Goal: Task Accomplishment & Management: Complete application form

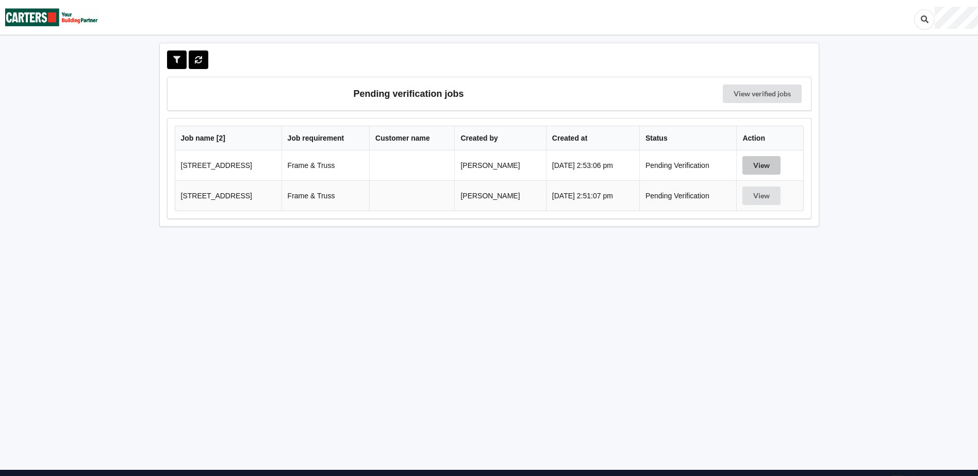
click at [780, 160] on button "View" at bounding box center [761, 165] width 38 height 19
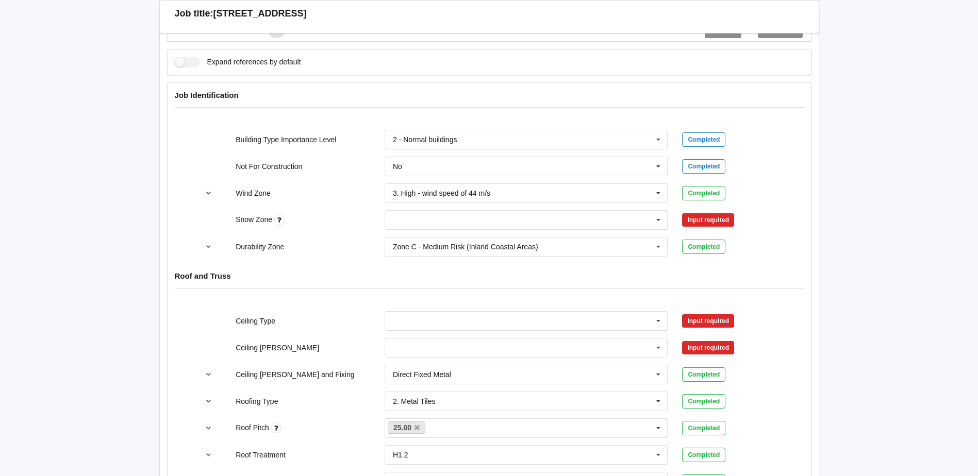
scroll to position [412, 0]
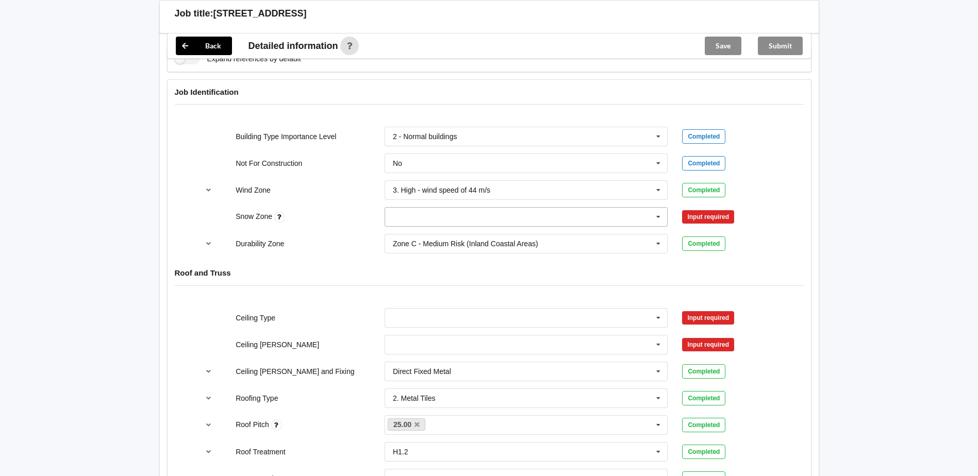
click at [657, 218] on icon at bounding box center [658, 217] width 15 height 19
click at [420, 238] on div "N0" at bounding box center [526, 235] width 283 height 19
click at [203, 187] on button "reference-toggle" at bounding box center [208, 190] width 20 height 19
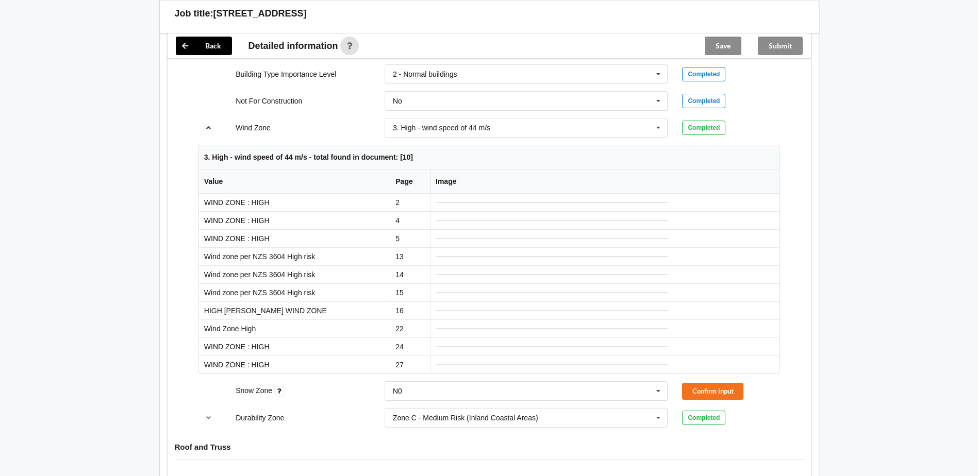
scroll to position [464, 0]
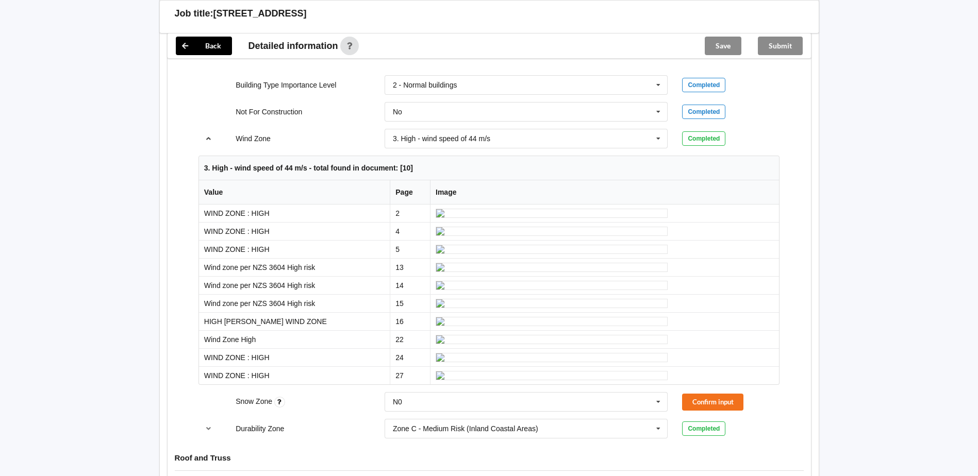
click at [208, 142] on button "reference-toggle" at bounding box center [208, 138] width 20 height 19
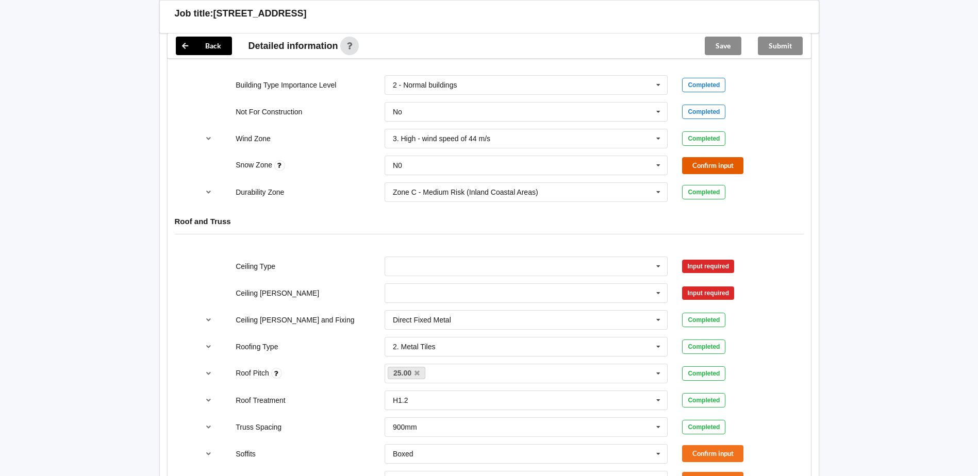
click at [730, 173] on button "Confirm input" at bounding box center [712, 165] width 61 height 17
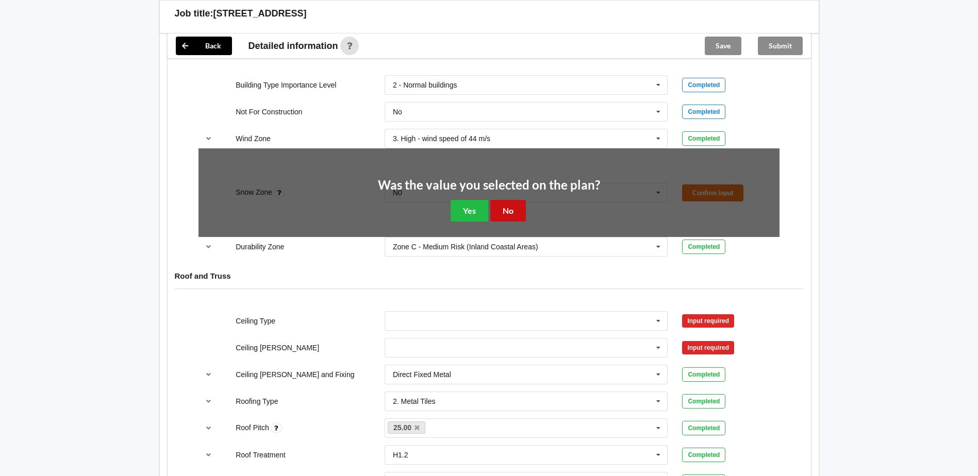
click at [512, 206] on button "No" at bounding box center [508, 210] width 36 height 21
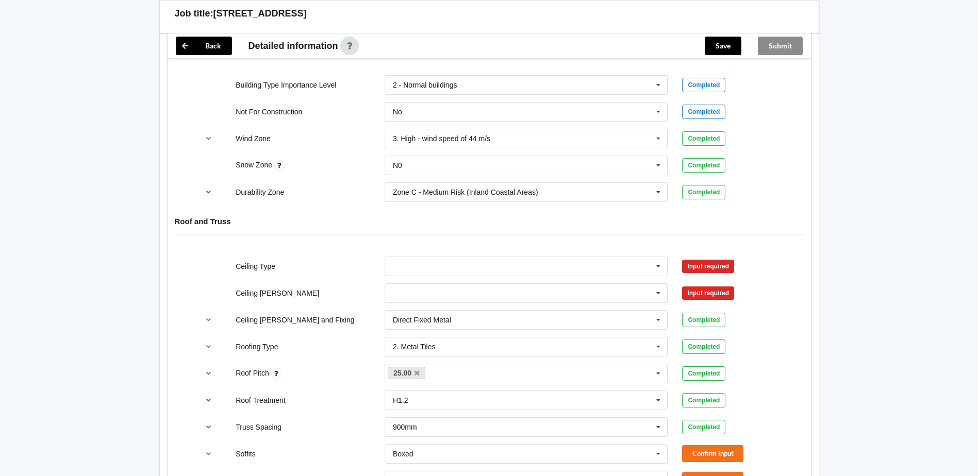
scroll to position [516, 0]
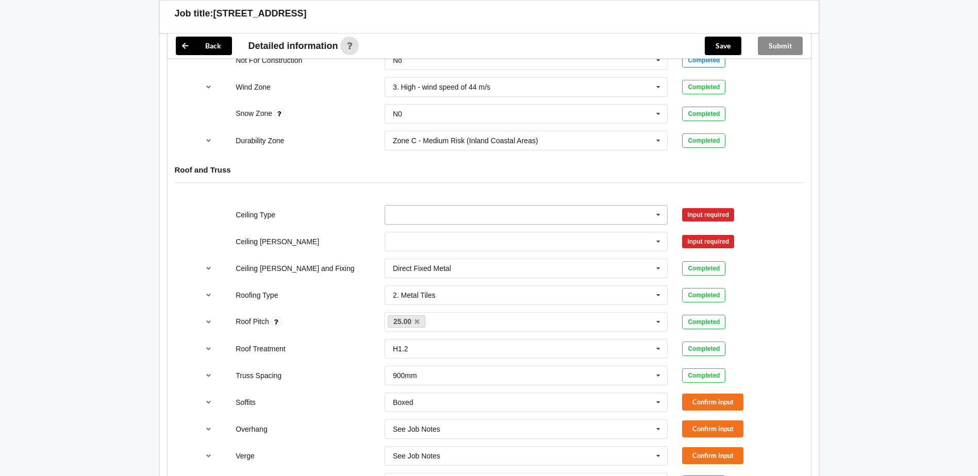
click at [661, 212] on icon at bounding box center [658, 215] width 15 height 19
click at [431, 284] on div "13mm Gib" at bounding box center [526, 291] width 283 height 19
click at [393, 243] on input "text" at bounding box center [527, 242] width 283 height 19
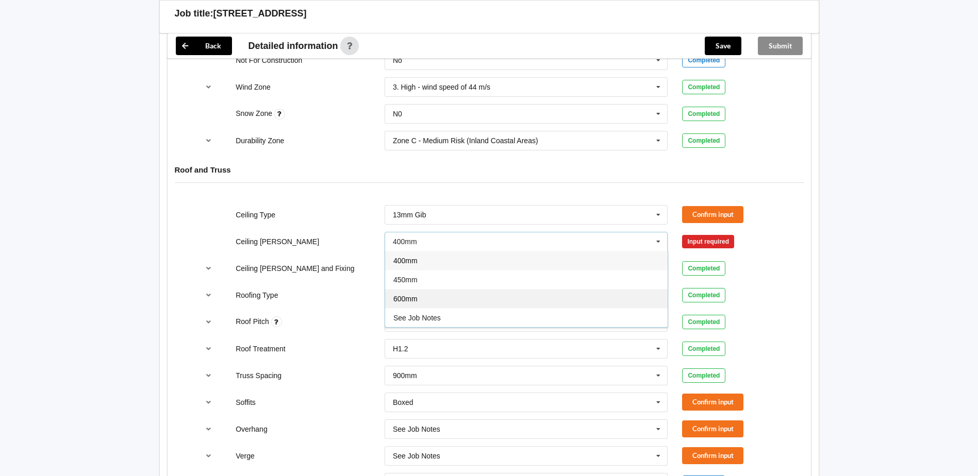
click at [407, 296] on span "600mm" at bounding box center [405, 299] width 24 height 8
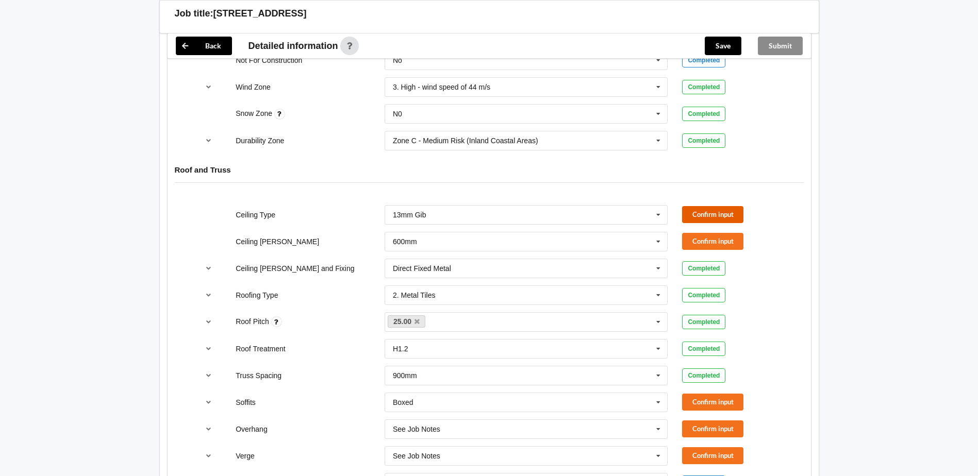
click at [714, 217] on button "Confirm input" at bounding box center [712, 214] width 61 height 17
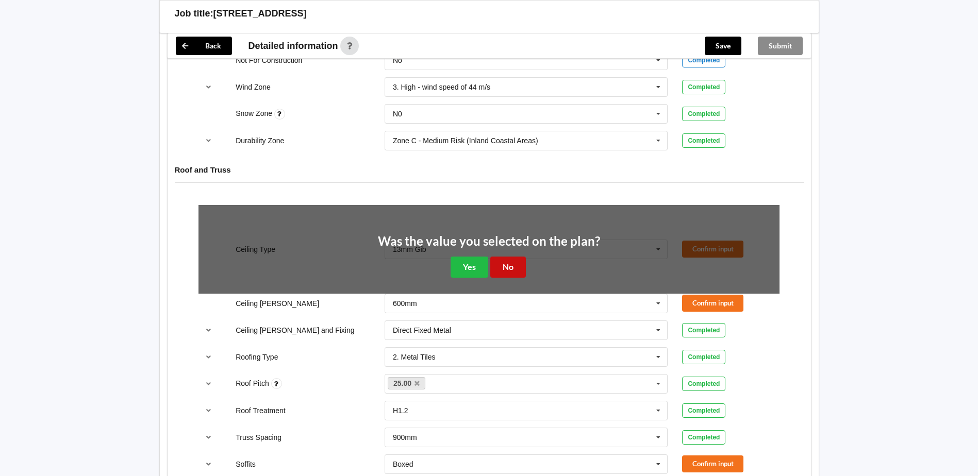
click at [520, 269] on button "No" at bounding box center [508, 267] width 36 height 21
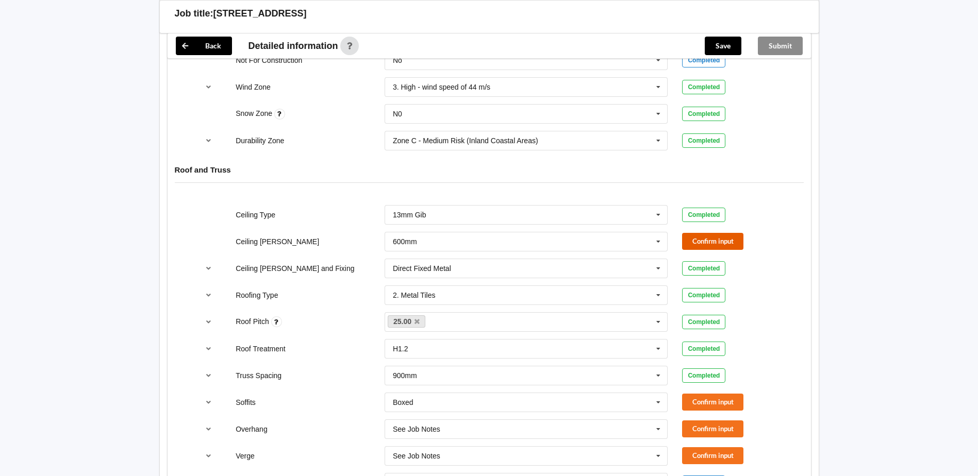
click at [717, 238] on button "Confirm input" at bounding box center [712, 241] width 61 height 17
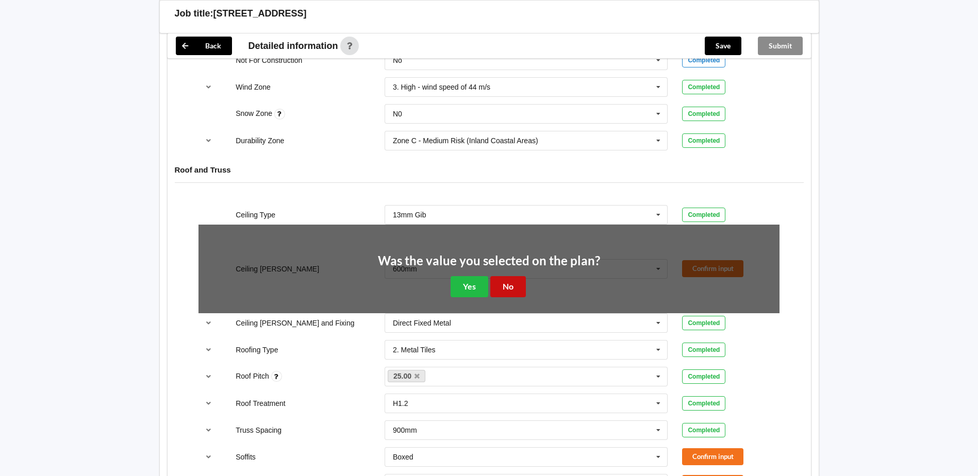
click at [519, 284] on button "No" at bounding box center [508, 286] width 36 height 21
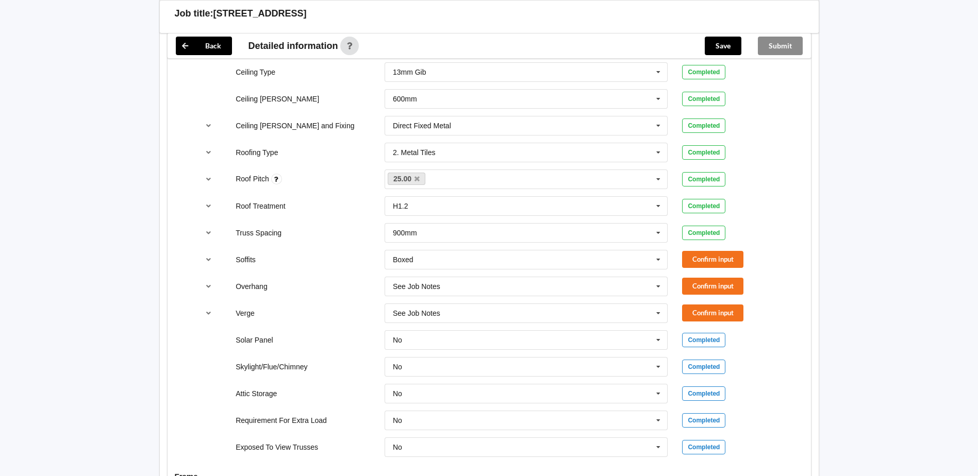
scroll to position [670, 0]
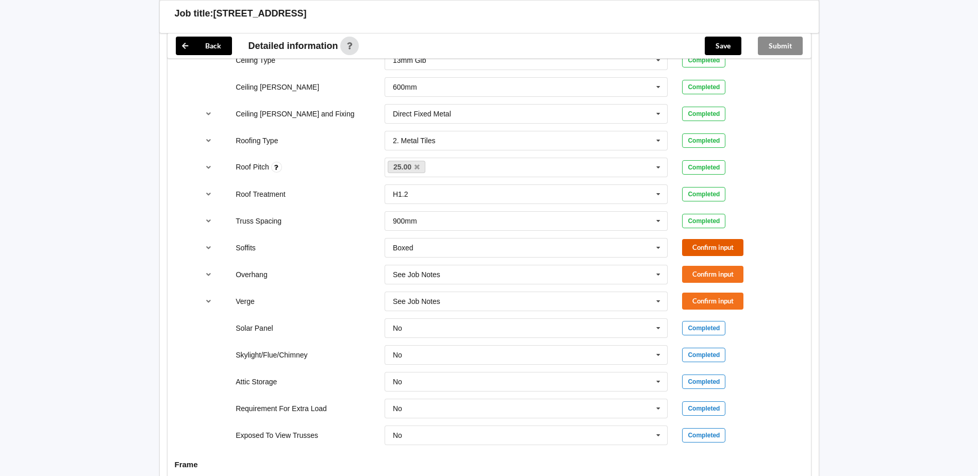
click at [725, 250] on button "Confirm input" at bounding box center [712, 247] width 61 height 17
click at [720, 277] on button "Confirm input" at bounding box center [712, 274] width 61 height 17
click at [731, 303] on button "Confirm input" at bounding box center [712, 301] width 61 height 17
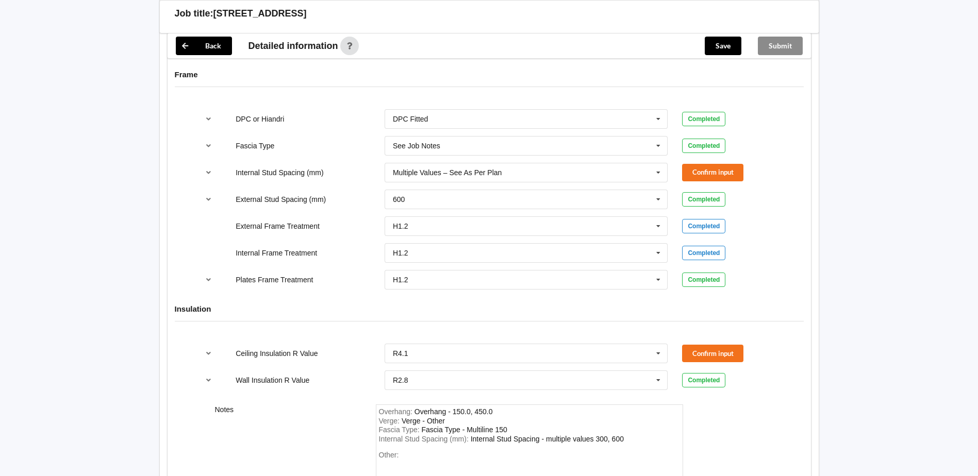
scroll to position [979, 0]
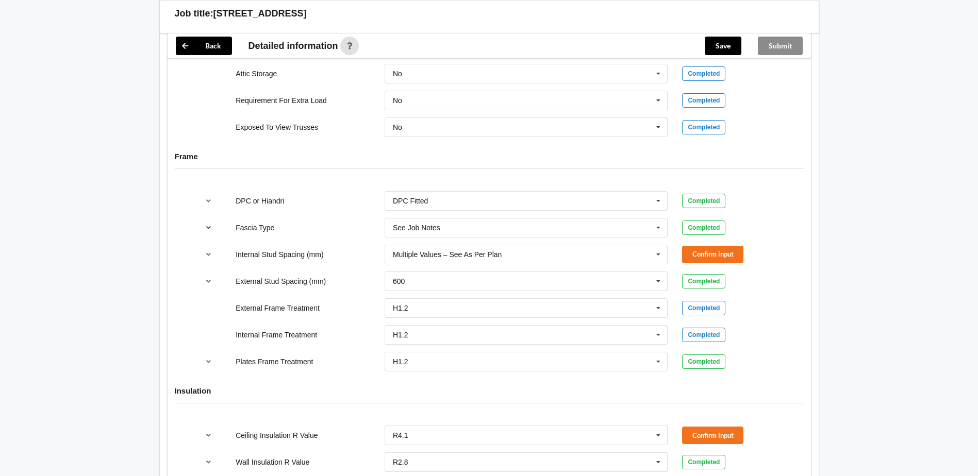
click at [205, 230] on icon "reference-toggle" at bounding box center [208, 227] width 9 height 6
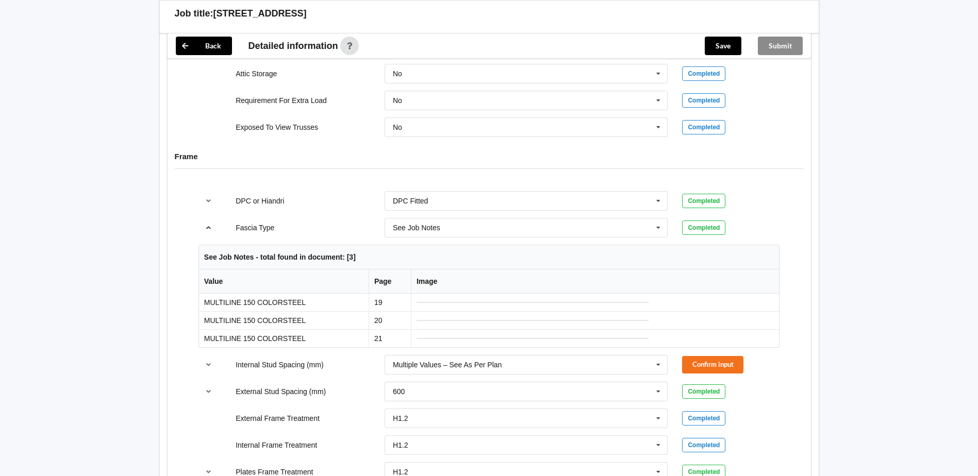
click at [208, 228] on icon "reference-toggle" at bounding box center [208, 227] width 9 height 6
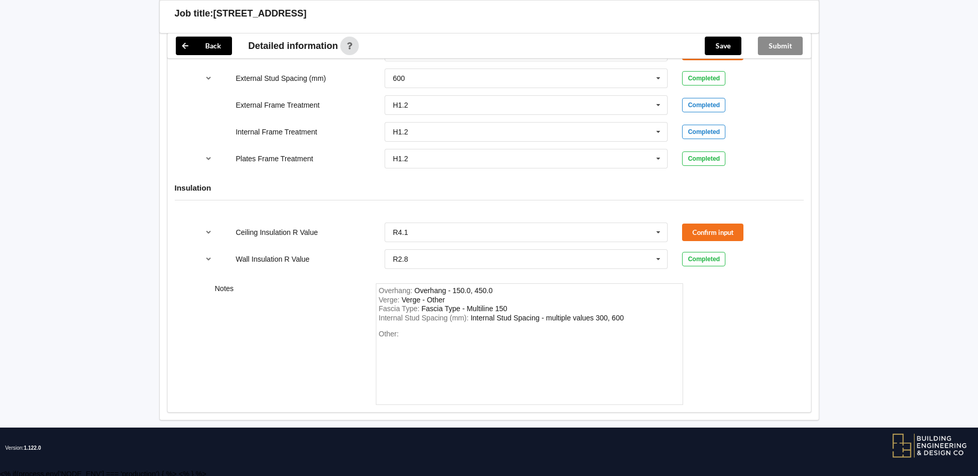
scroll to position [1082, 0]
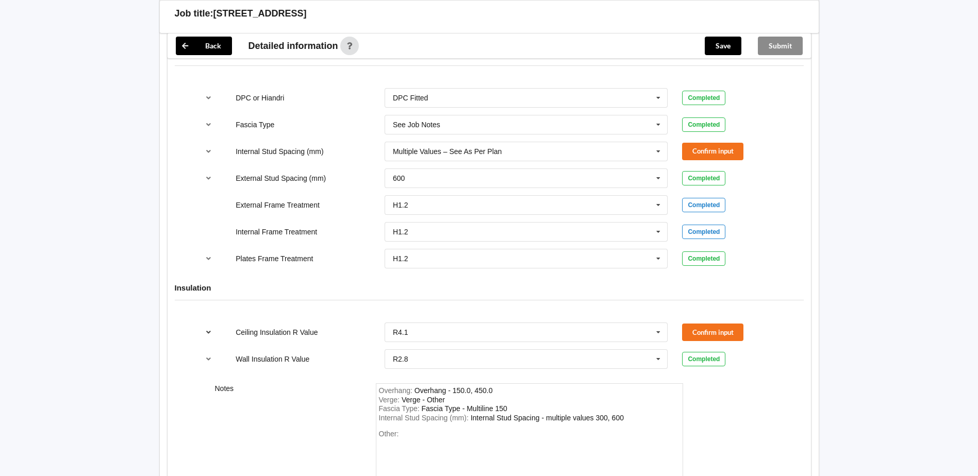
click at [212, 333] on icon "reference-toggle" at bounding box center [208, 332] width 9 height 6
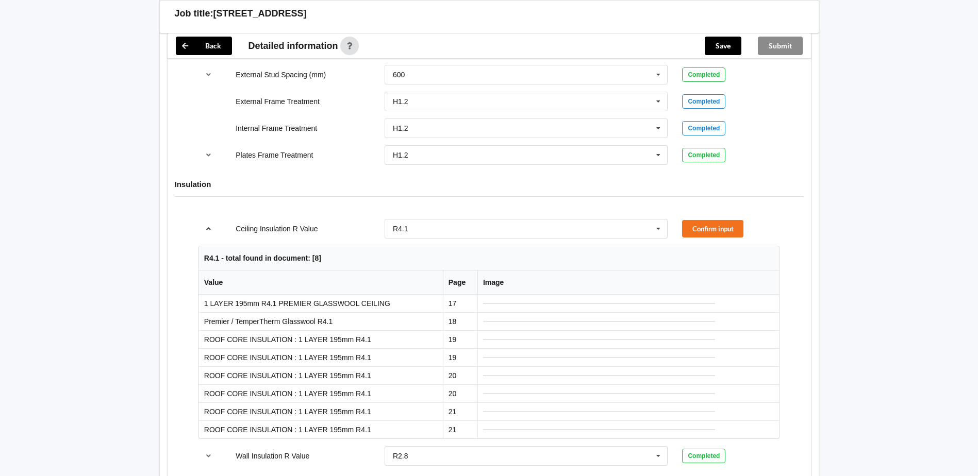
scroll to position [1185, 0]
click at [206, 229] on icon "reference-toggle" at bounding box center [208, 229] width 9 height 6
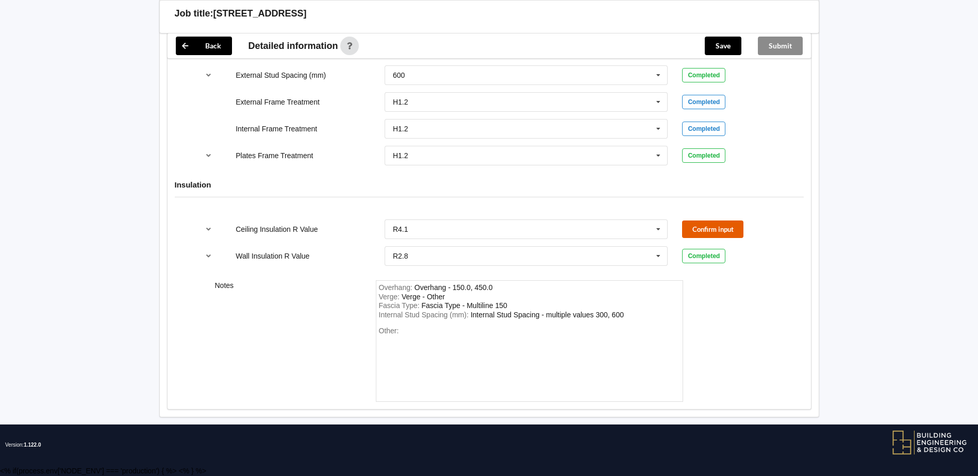
click at [692, 225] on button "Confirm input" at bounding box center [712, 229] width 61 height 17
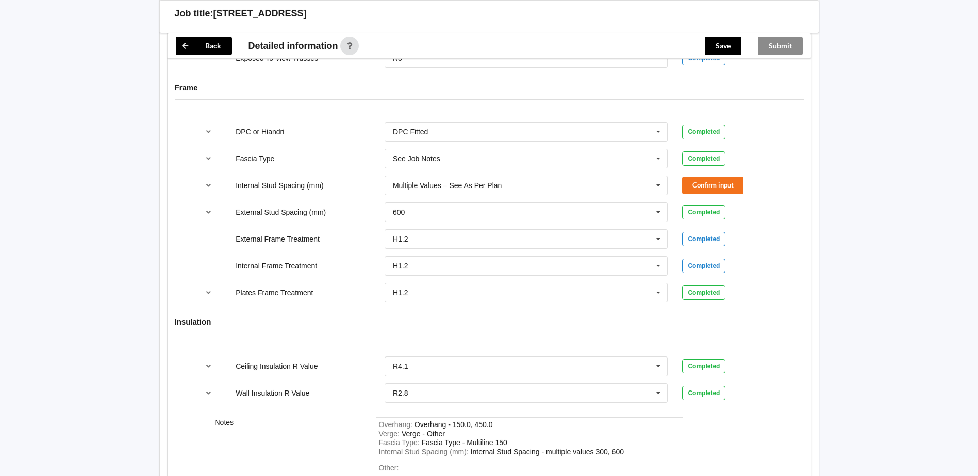
scroll to position [1030, 0]
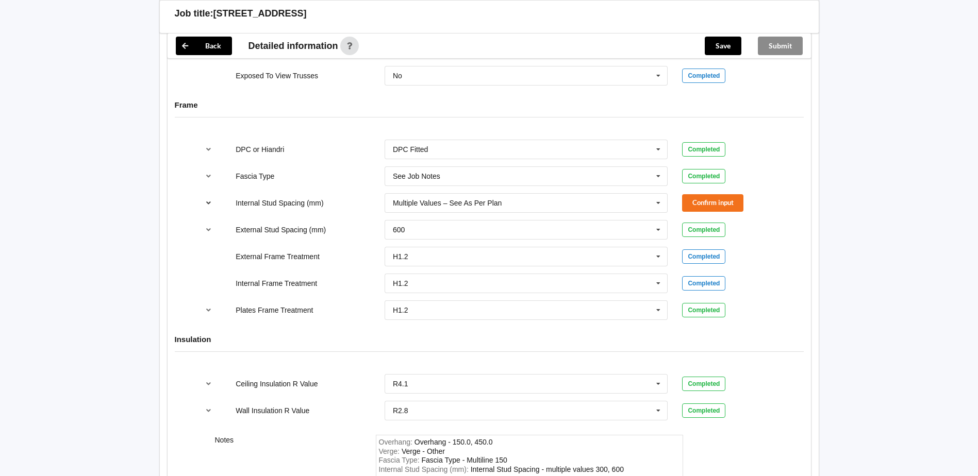
click at [210, 203] on icon "reference-toggle" at bounding box center [208, 203] width 9 height 6
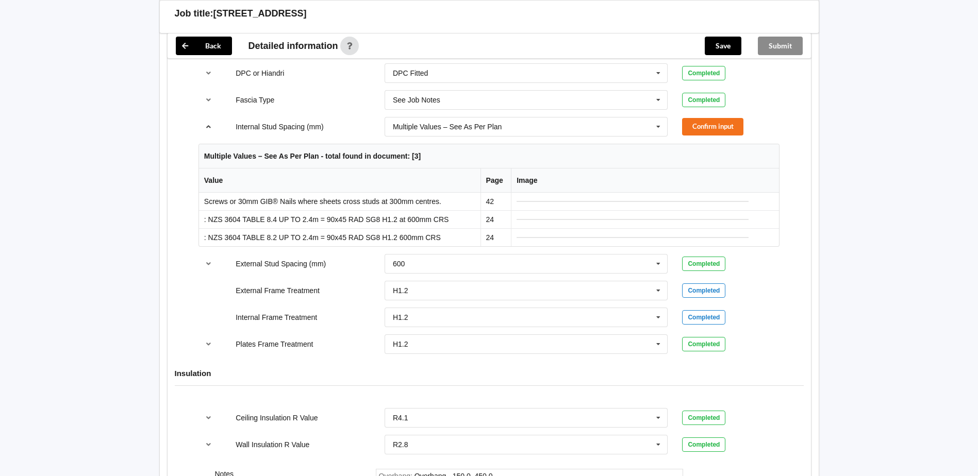
scroll to position [1055, 0]
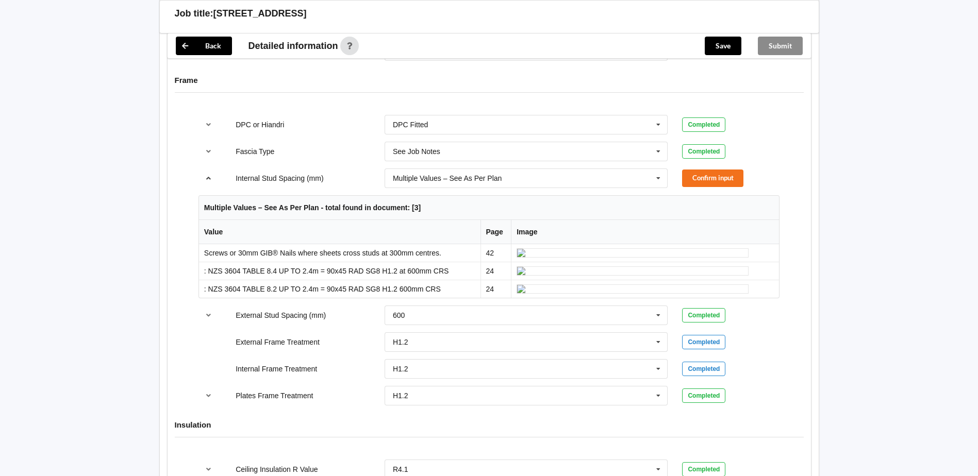
click at [205, 179] on icon "reference-toggle" at bounding box center [208, 178] width 9 height 6
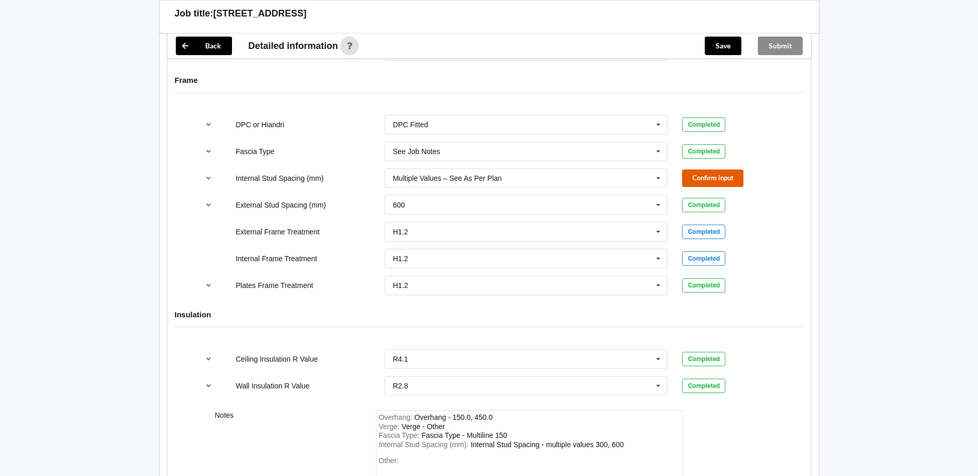
click at [731, 177] on button "Confirm input" at bounding box center [712, 178] width 61 height 17
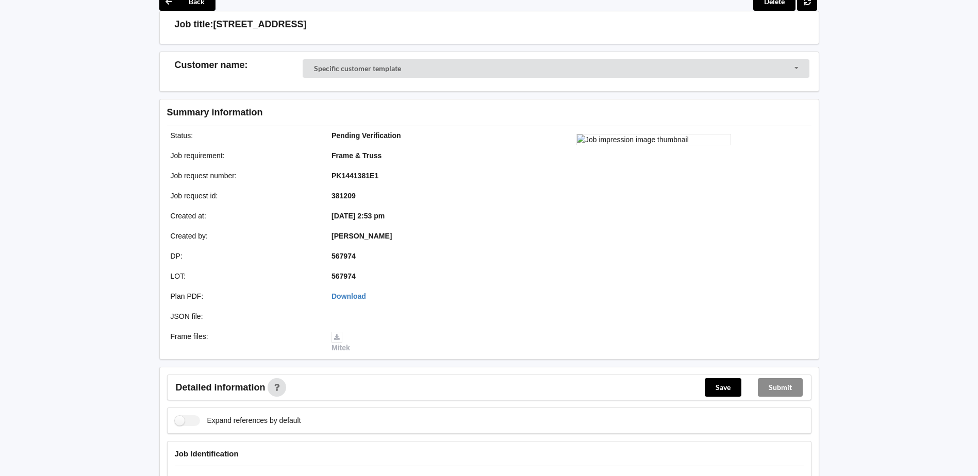
scroll to position [0, 0]
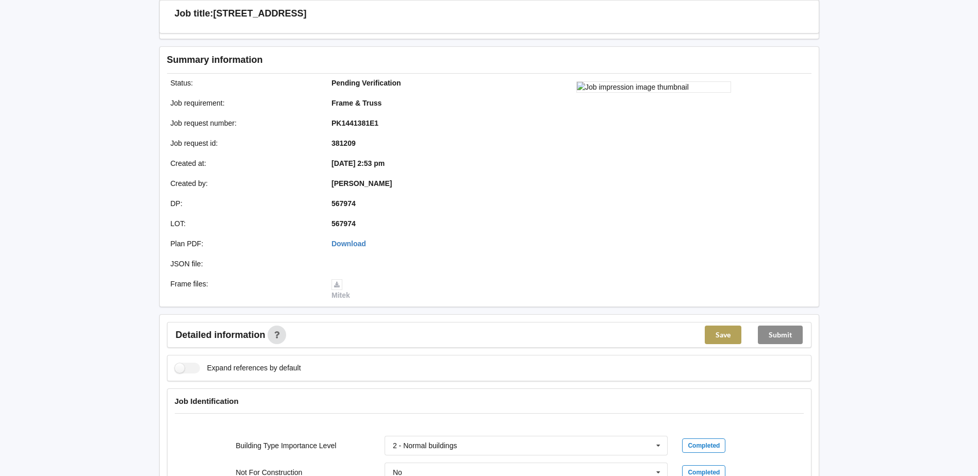
click at [726, 335] on button "Save" at bounding box center [723, 335] width 37 height 19
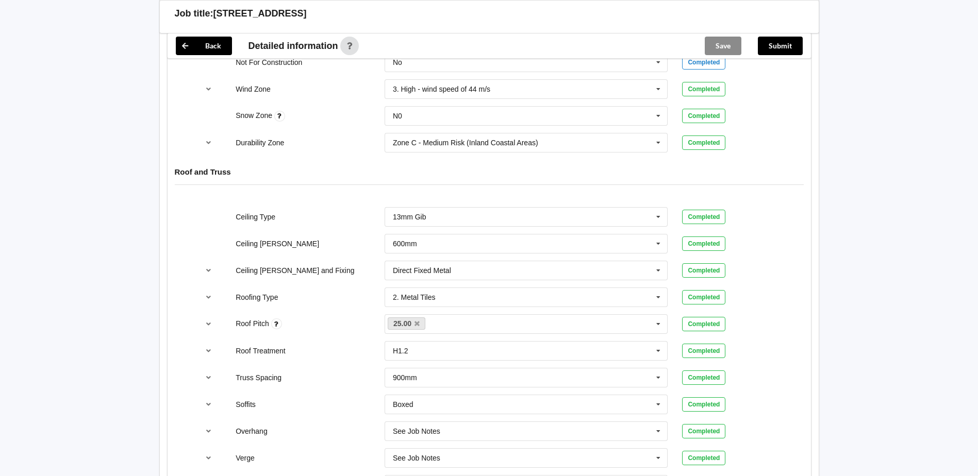
scroll to position [464, 0]
click at [210, 326] on icon "reference-toggle" at bounding box center [208, 326] width 9 height 6
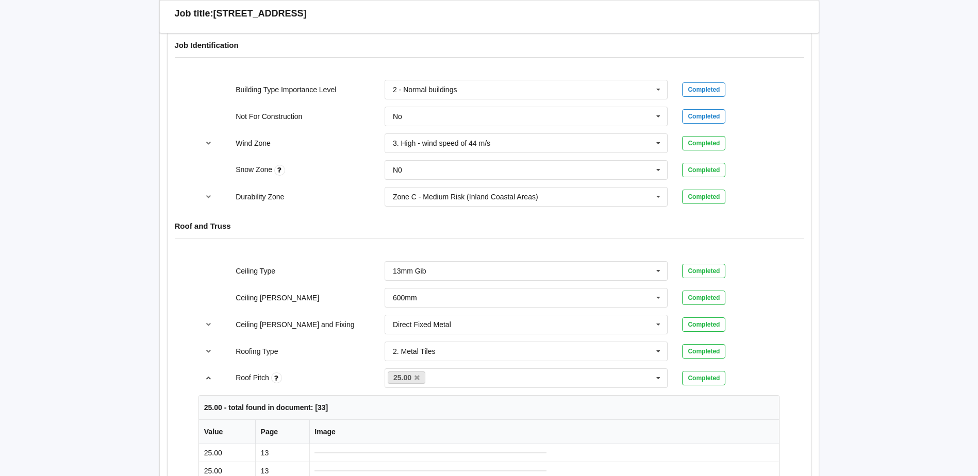
scroll to position [412, 0]
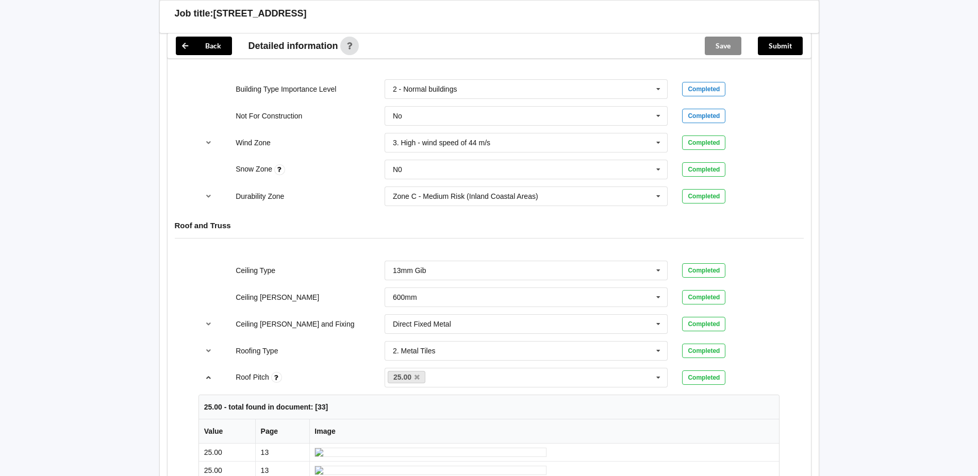
click at [211, 375] on icon "reference-toggle" at bounding box center [208, 377] width 9 height 6
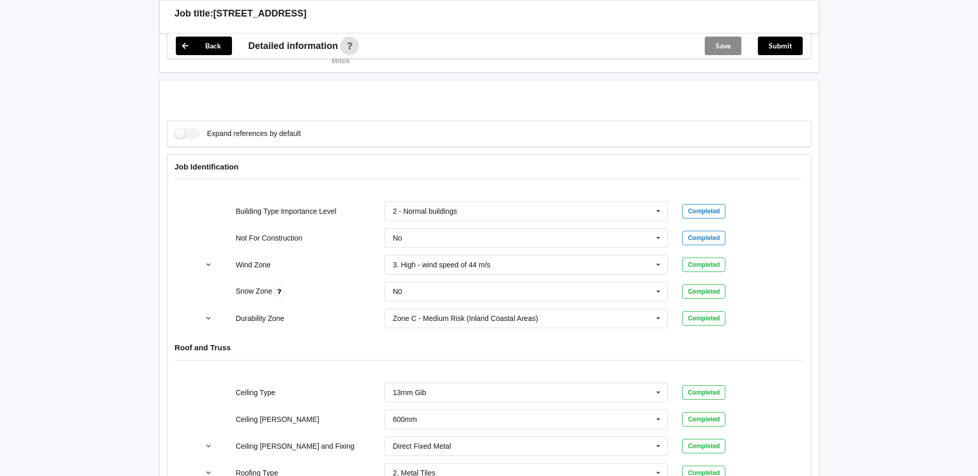
scroll to position [52, 0]
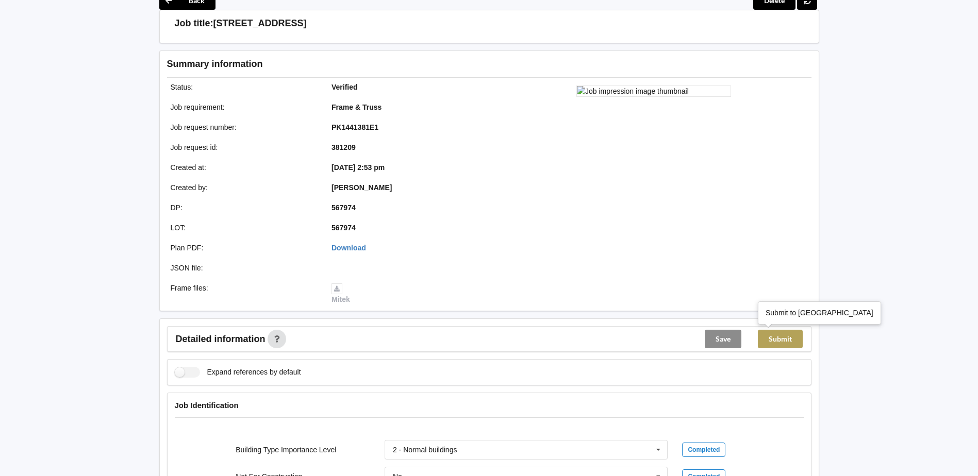
click at [782, 348] on button "Submit" at bounding box center [780, 339] width 45 height 19
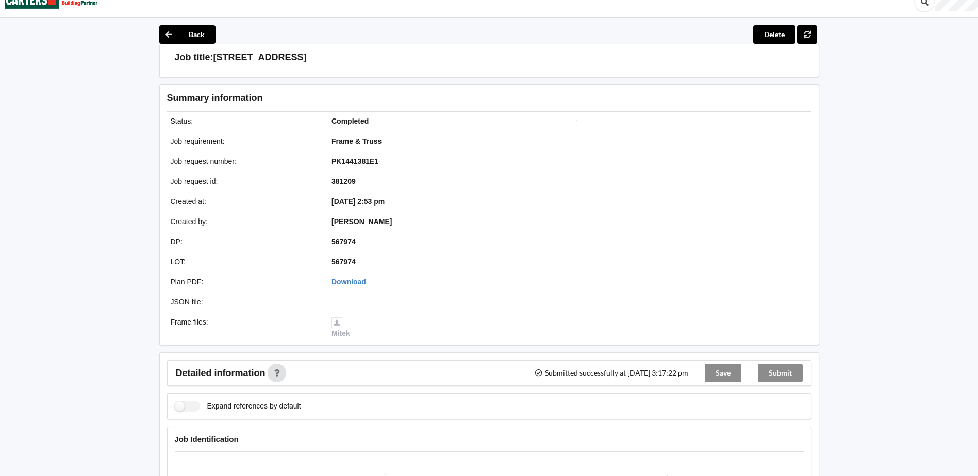
scroll to position [0, 0]
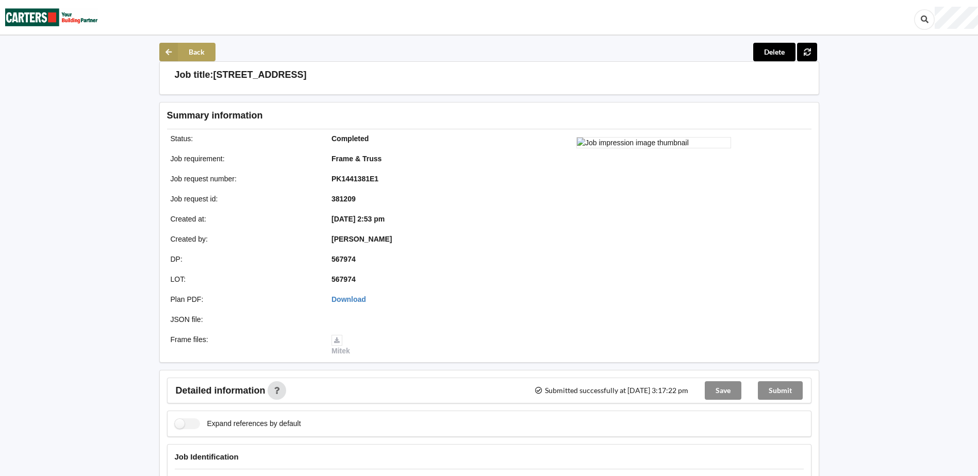
click at [170, 56] on icon at bounding box center [168, 52] width 19 height 19
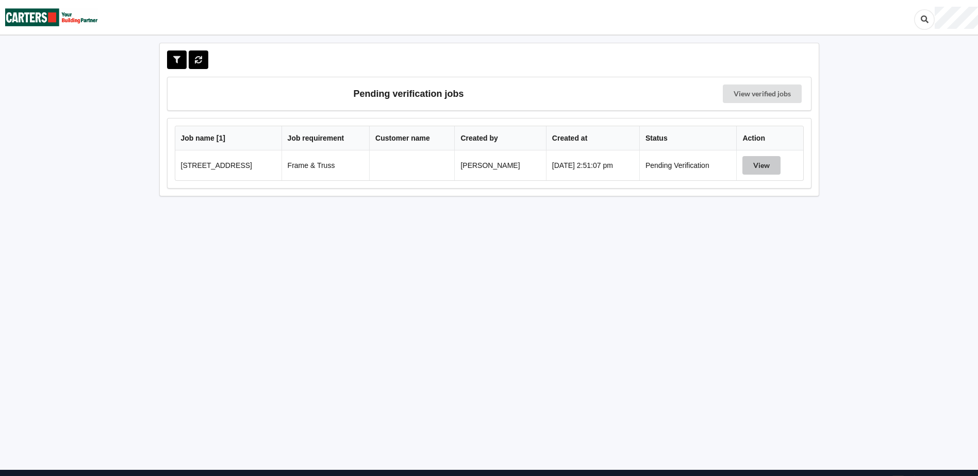
click at [773, 168] on button "View" at bounding box center [761, 165] width 38 height 19
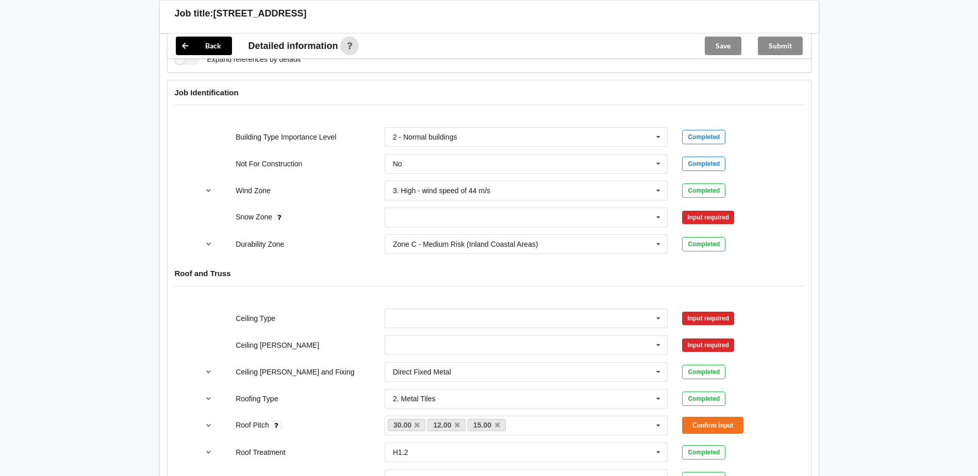
scroll to position [412, 0]
click at [663, 220] on icon at bounding box center [658, 217] width 15 height 19
click at [423, 240] on div "N0" at bounding box center [526, 235] width 283 height 19
click at [716, 221] on button "Confirm input" at bounding box center [712, 217] width 61 height 17
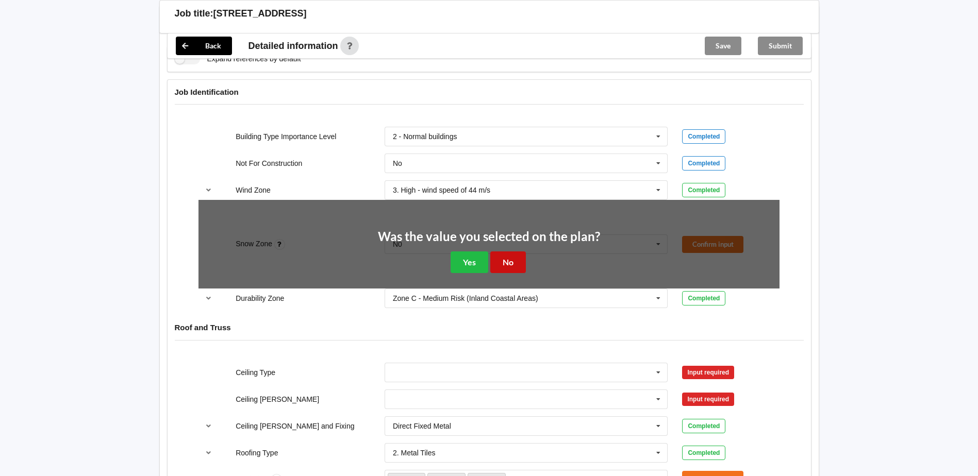
click at [523, 258] on button "No" at bounding box center [508, 262] width 36 height 21
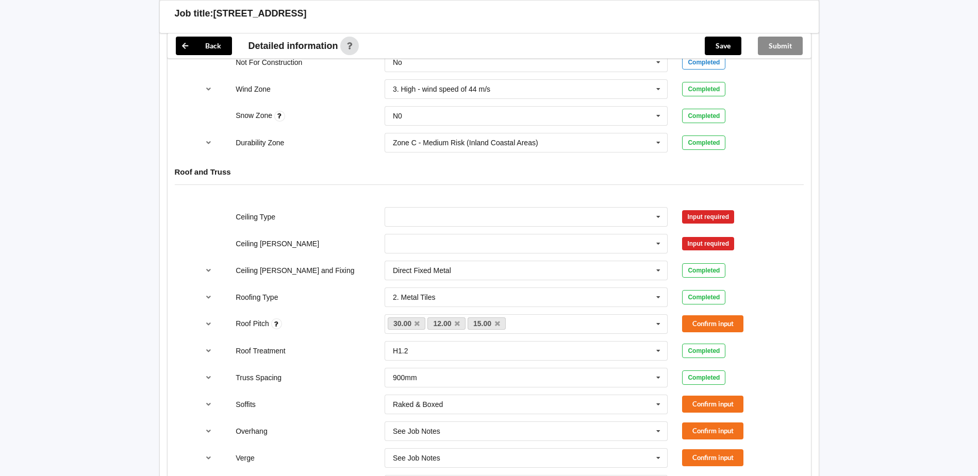
scroll to position [516, 0]
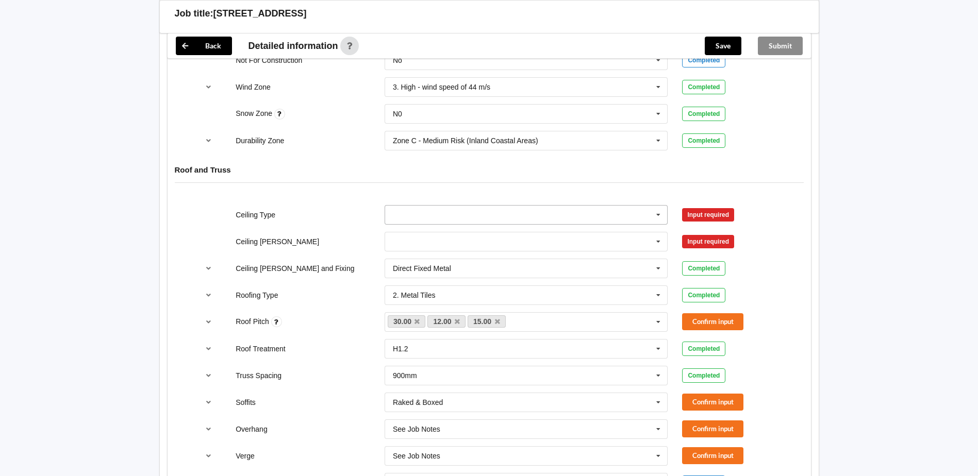
click at [654, 214] on icon at bounding box center [658, 215] width 15 height 19
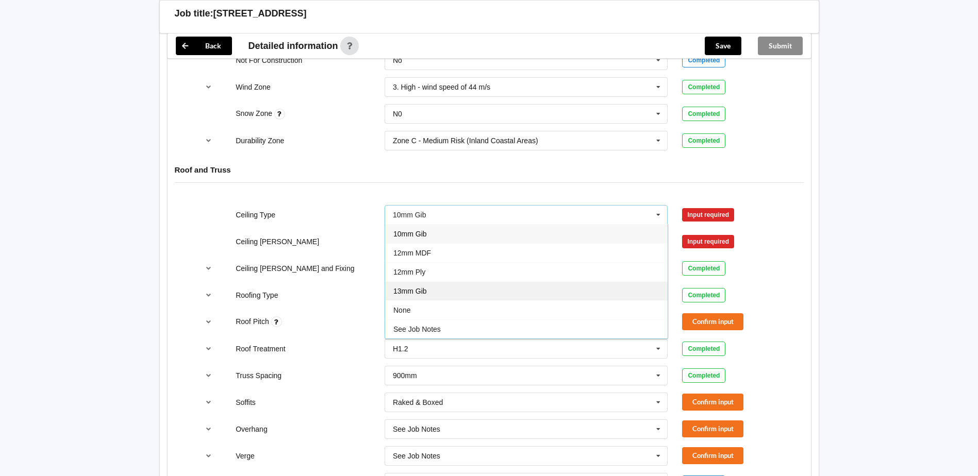
click at [428, 288] on div "13mm Gib" at bounding box center [526, 291] width 283 height 19
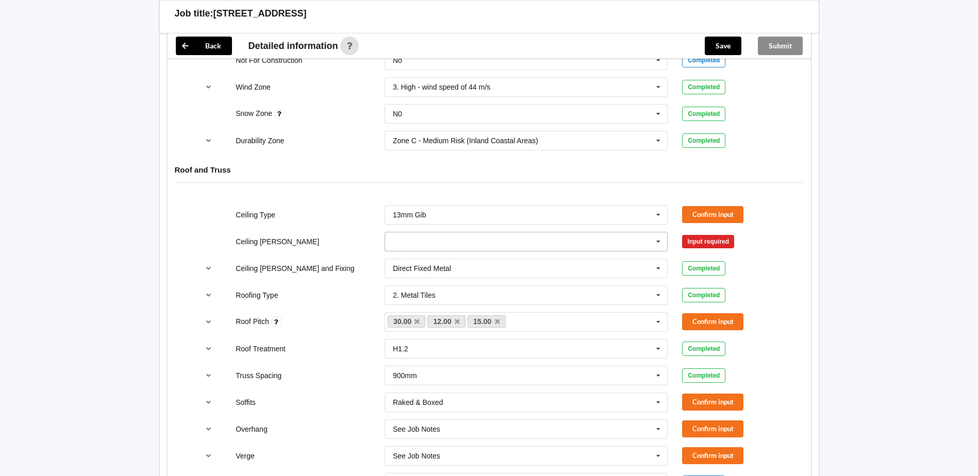
click at [417, 243] on input "text" at bounding box center [527, 242] width 283 height 19
click at [407, 294] on div "600mm" at bounding box center [526, 298] width 283 height 19
click at [701, 216] on button "Confirm input" at bounding box center [712, 214] width 61 height 17
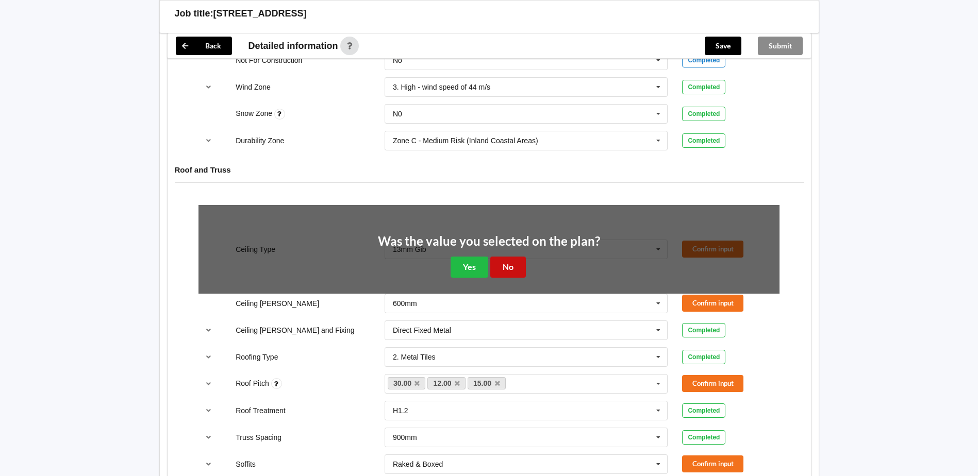
click at [511, 263] on button "No" at bounding box center [508, 267] width 36 height 21
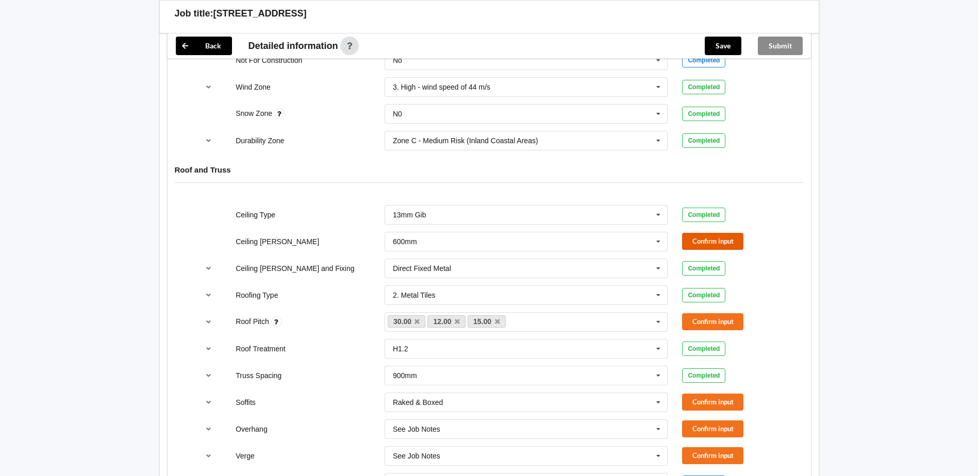
click at [716, 235] on button "Confirm input" at bounding box center [712, 241] width 61 height 17
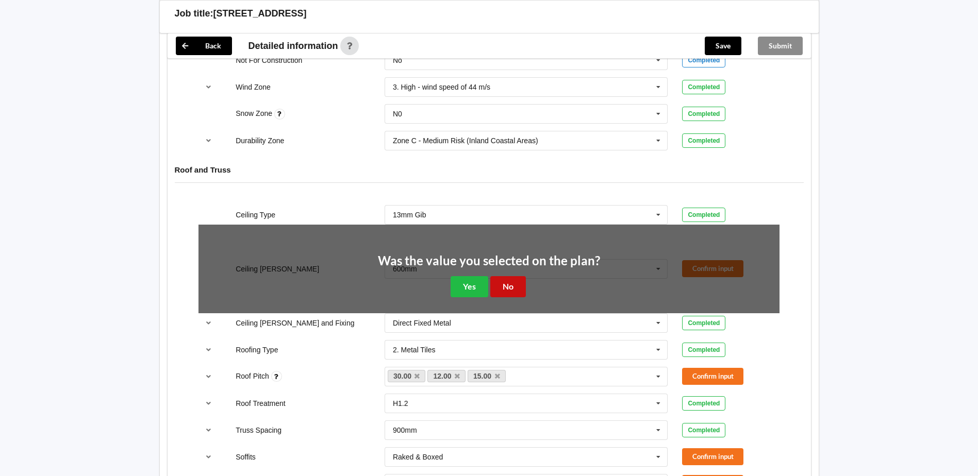
click at [514, 281] on button "No" at bounding box center [508, 286] width 36 height 21
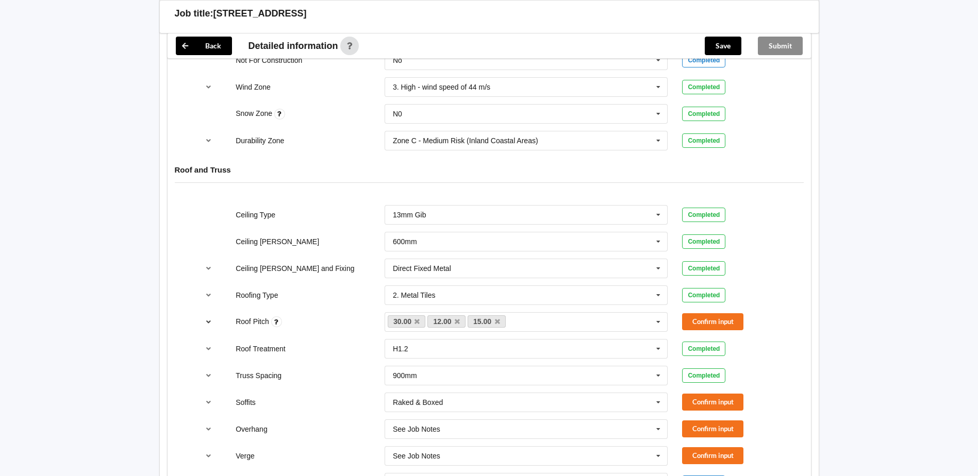
click at [212, 319] on icon "reference-toggle" at bounding box center [208, 322] width 9 height 6
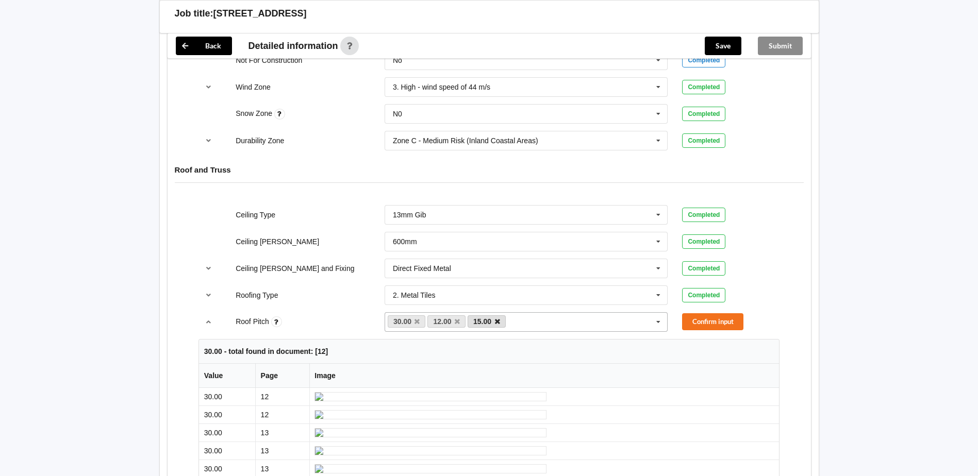
click at [496, 323] on icon at bounding box center [497, 322] width 5 height 7
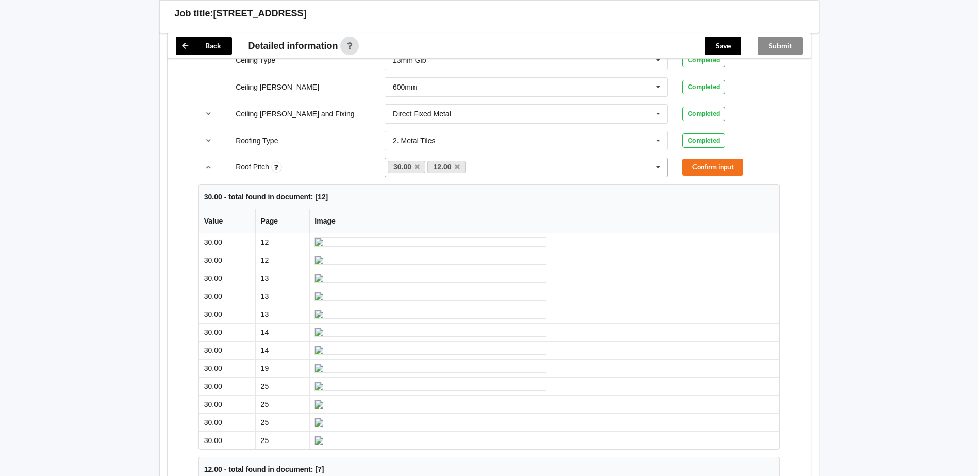
scroll to position [412, 0]
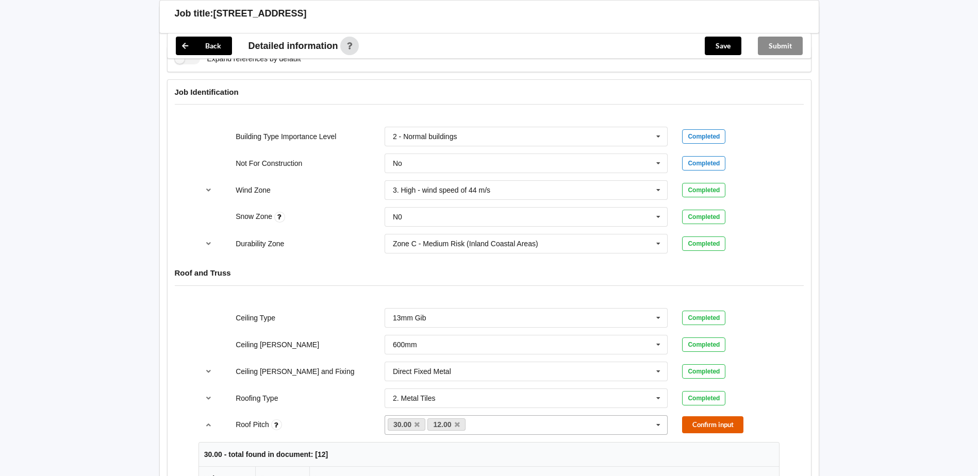
click at [723, 421] on button "Confirm input" at bounding box center [712, 425] width 61 height 17
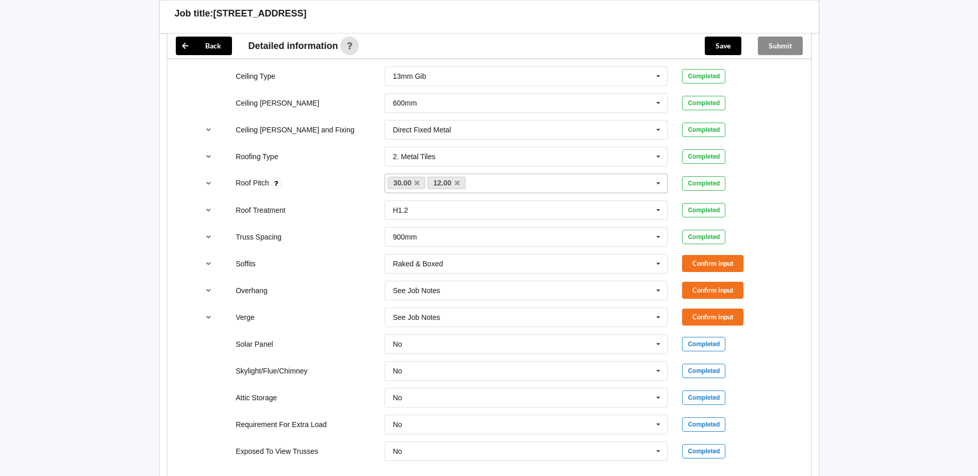
scroll to position [670, 0]
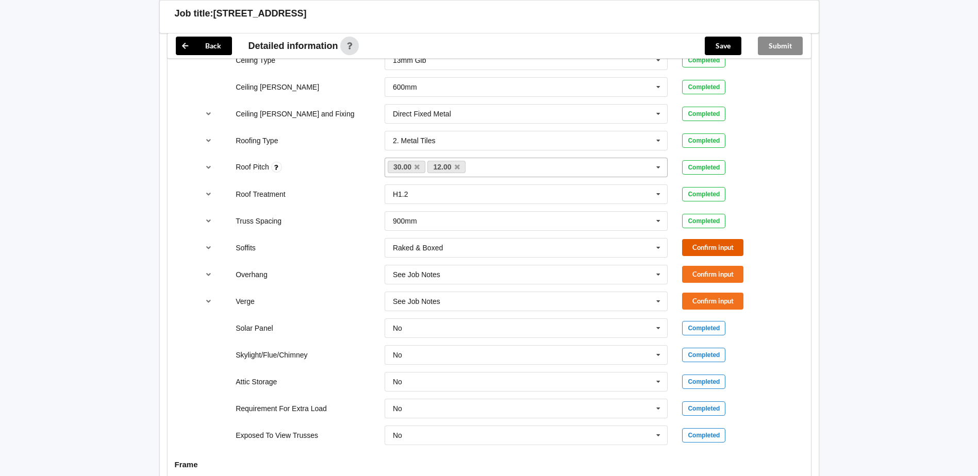
click at [734, 250] on button "Confirm input" at bounding box center [712, 247] width 61 height 17
click at [719, 275] on button "Confirm input" at bounding box center [712, 274] width 61 height 17
click at [730, 294] on button "Confirm input" at bounding box center [712, 301] width 61 height 17
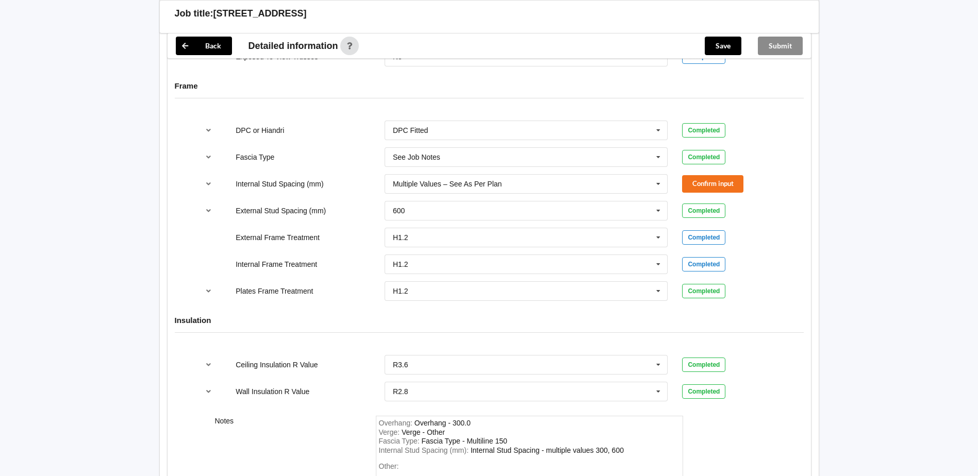
scroll to position [1031, 0]
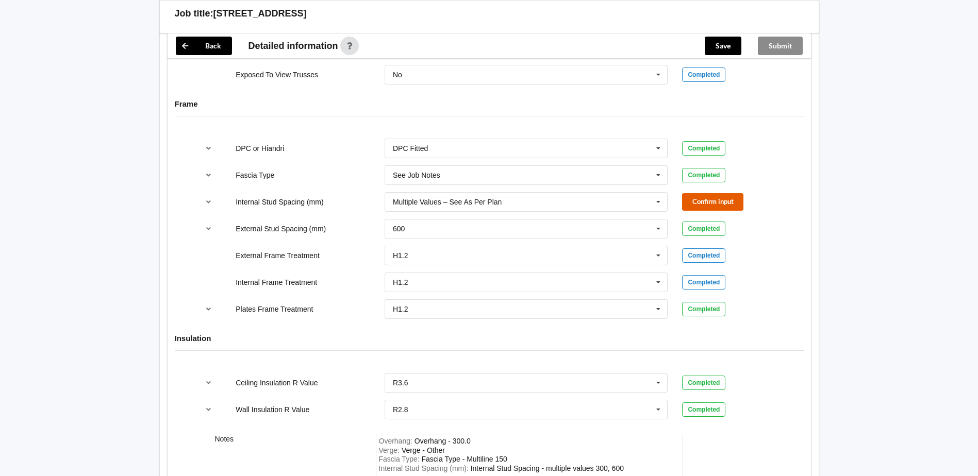
click at [729, 202] on button "Confirm input" at bounding box center [712, 201] width 61 height 17
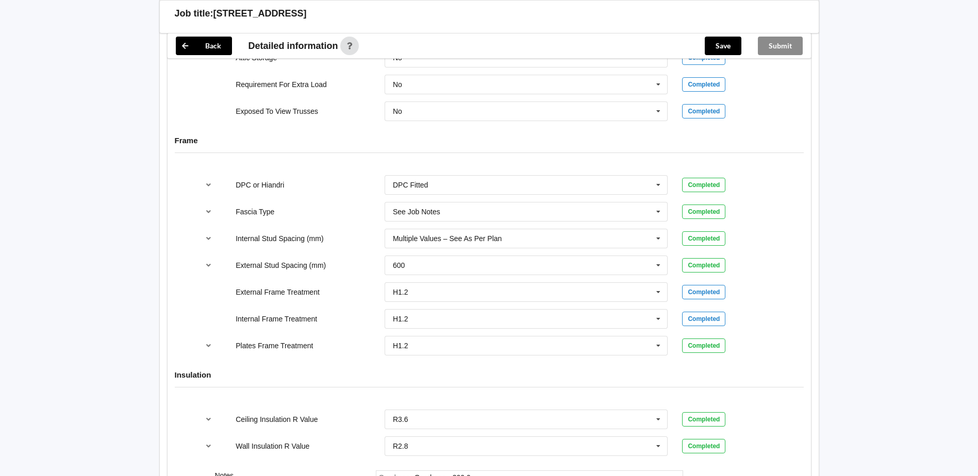
scroll to position [875, 0]
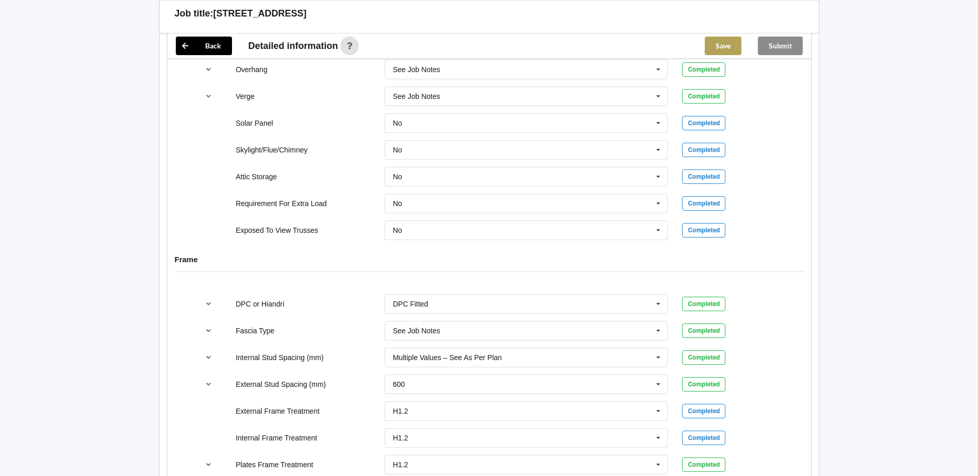
click at [734, 50] on button "Save" at bounding box center [723, 46] width 37 height 19
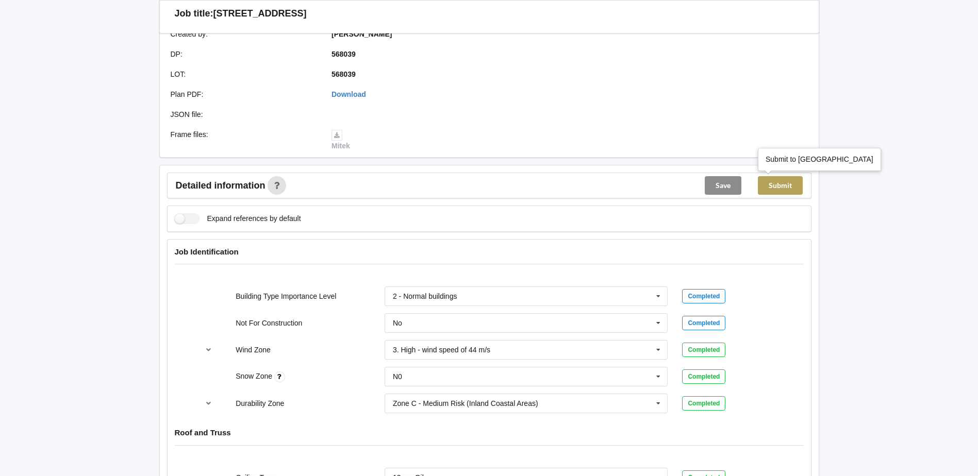
scroll to position [0, 0]
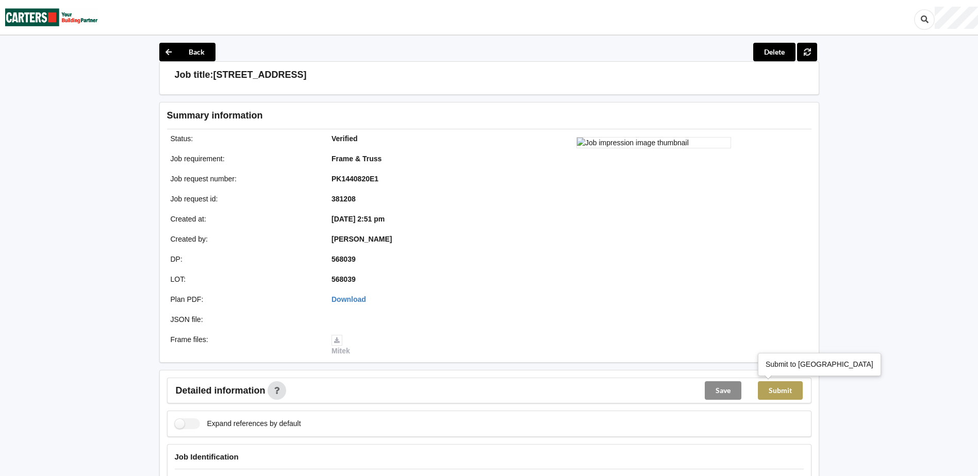
click at [785, 390] on button "Submit" at bounding box center [780, 391] width 45 height 19
